Goal: Find specific page/section: Find specific page/section

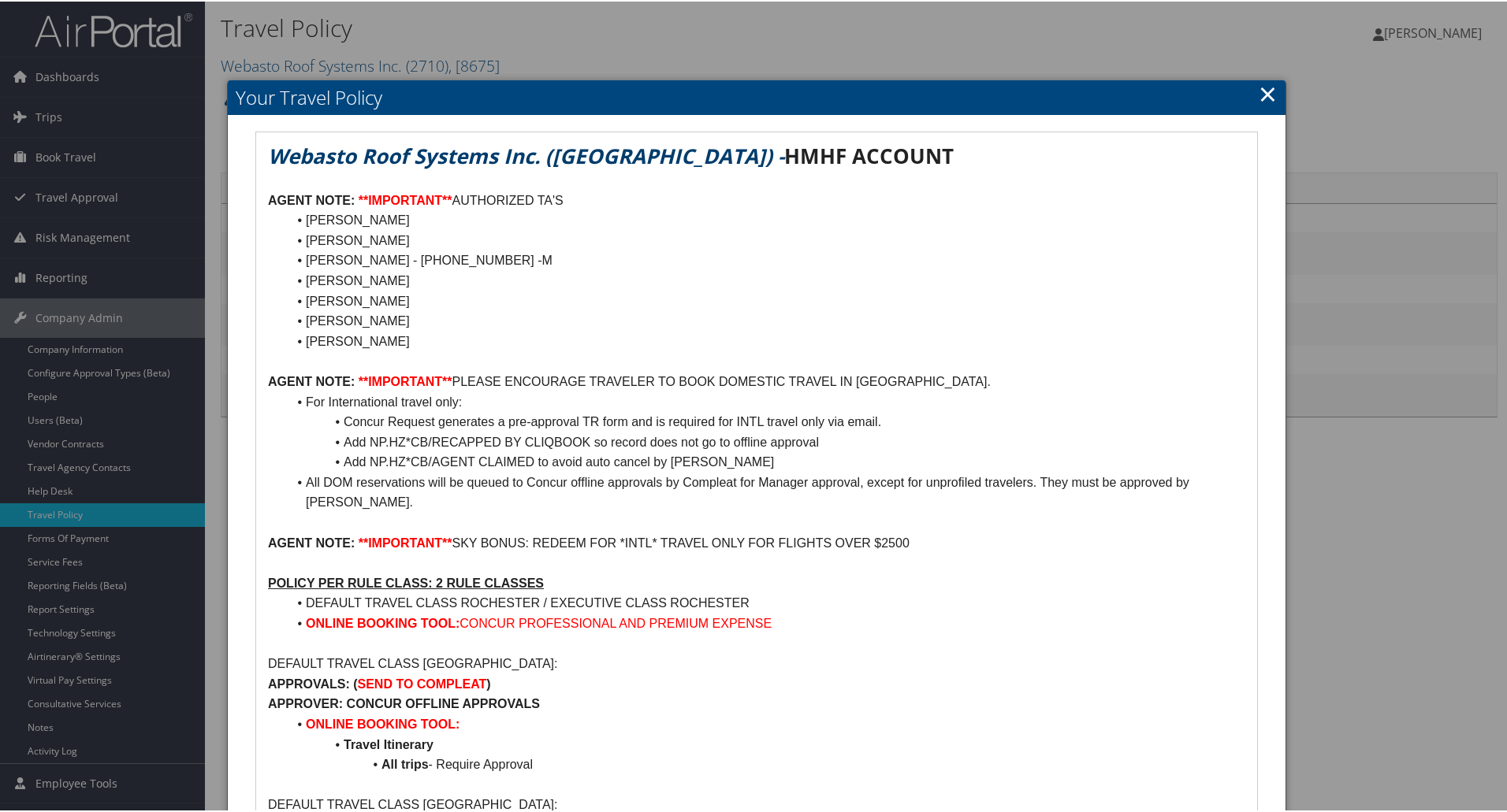
click at [1261, 86] on link "×" at bounding box center [1267, 92] width 18 height 32
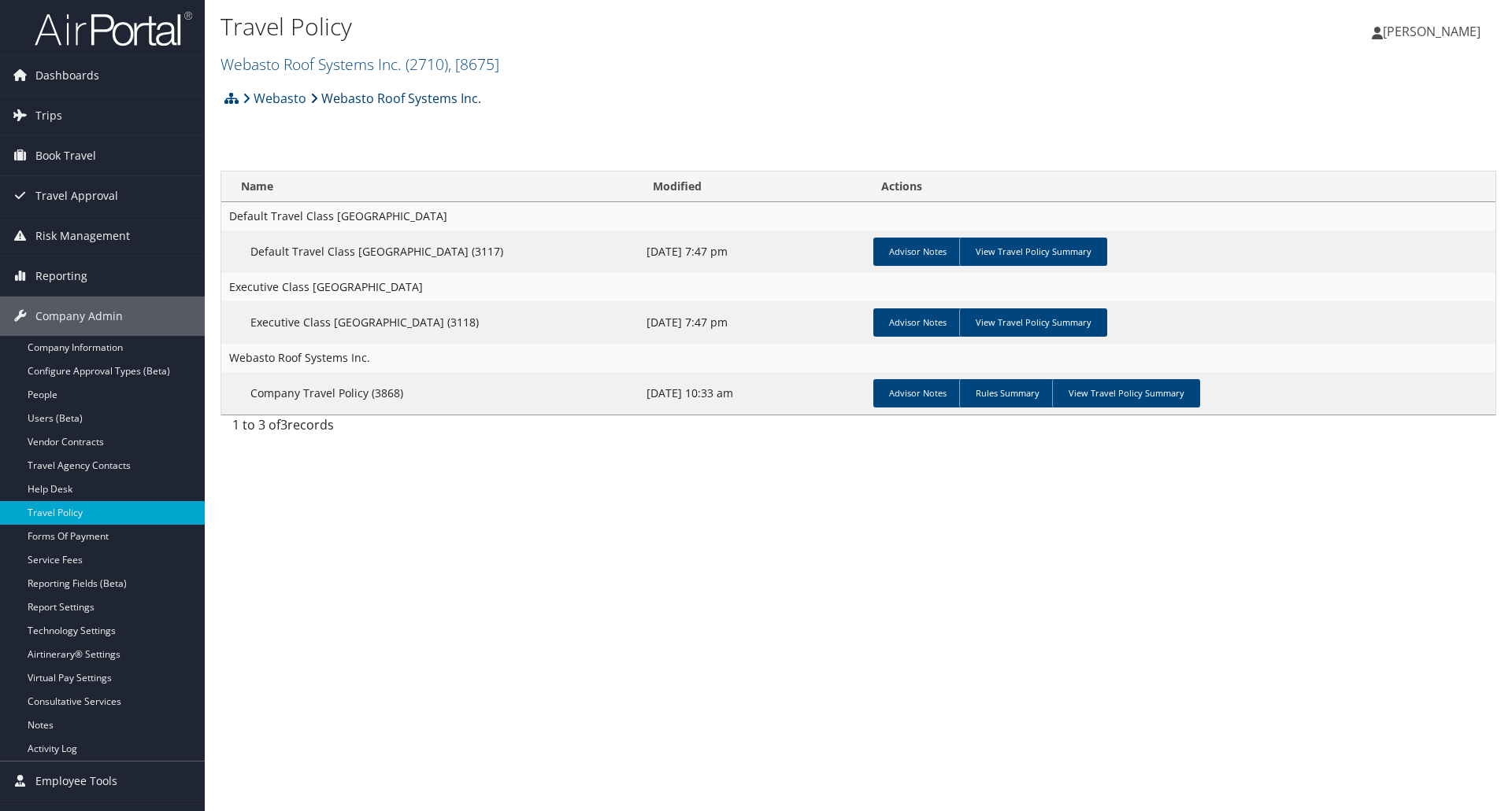
click at [397, 94] on link "Webasto Roof Systems Inc." at bounding box center [395, 99] width 171 height 32
